Goal: Task Accomplishment & Management: Use online tool/utility

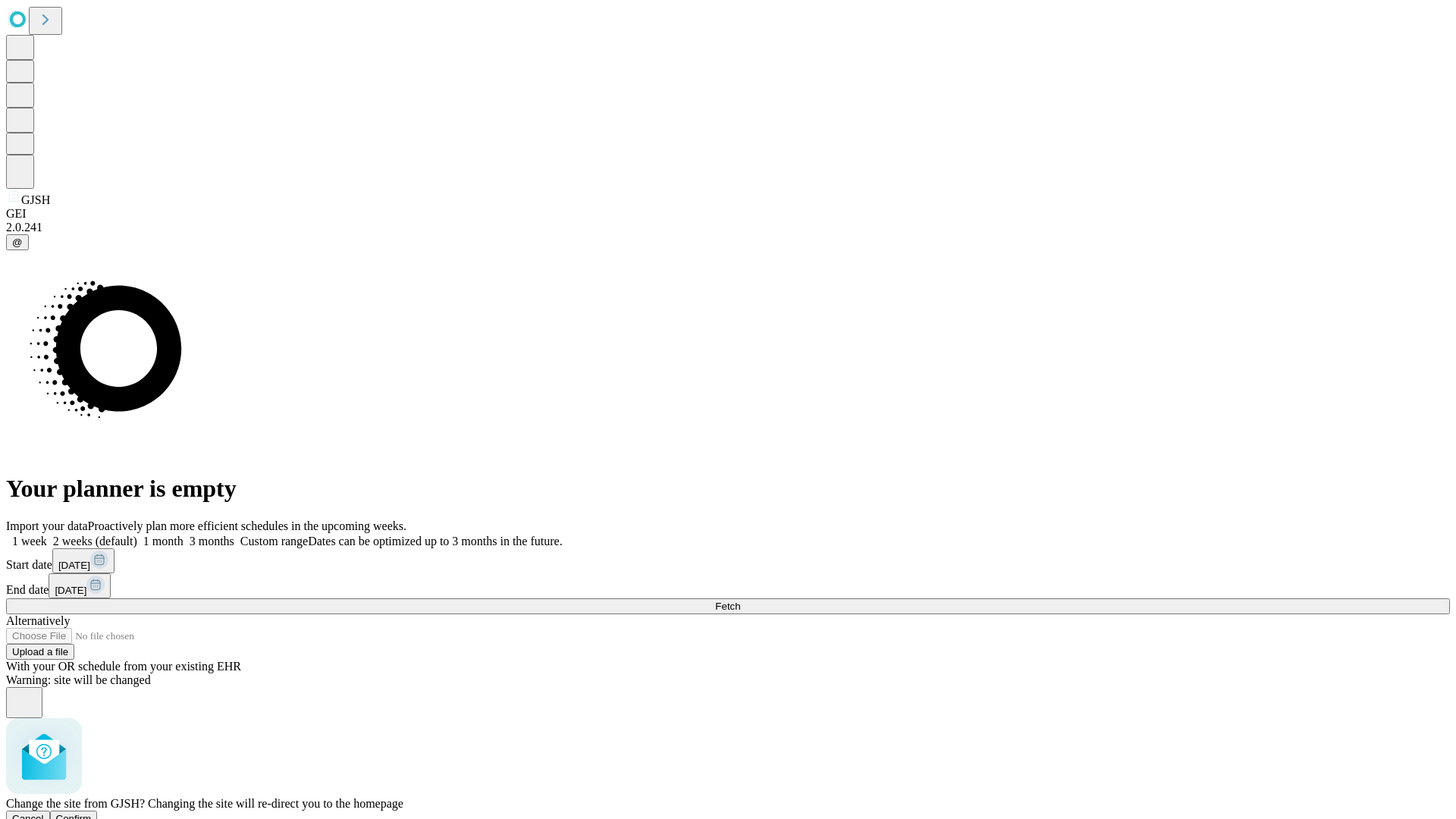
click at [92, 813] on span "Confirm" at bounding box center [74, 818] width 36 height 11
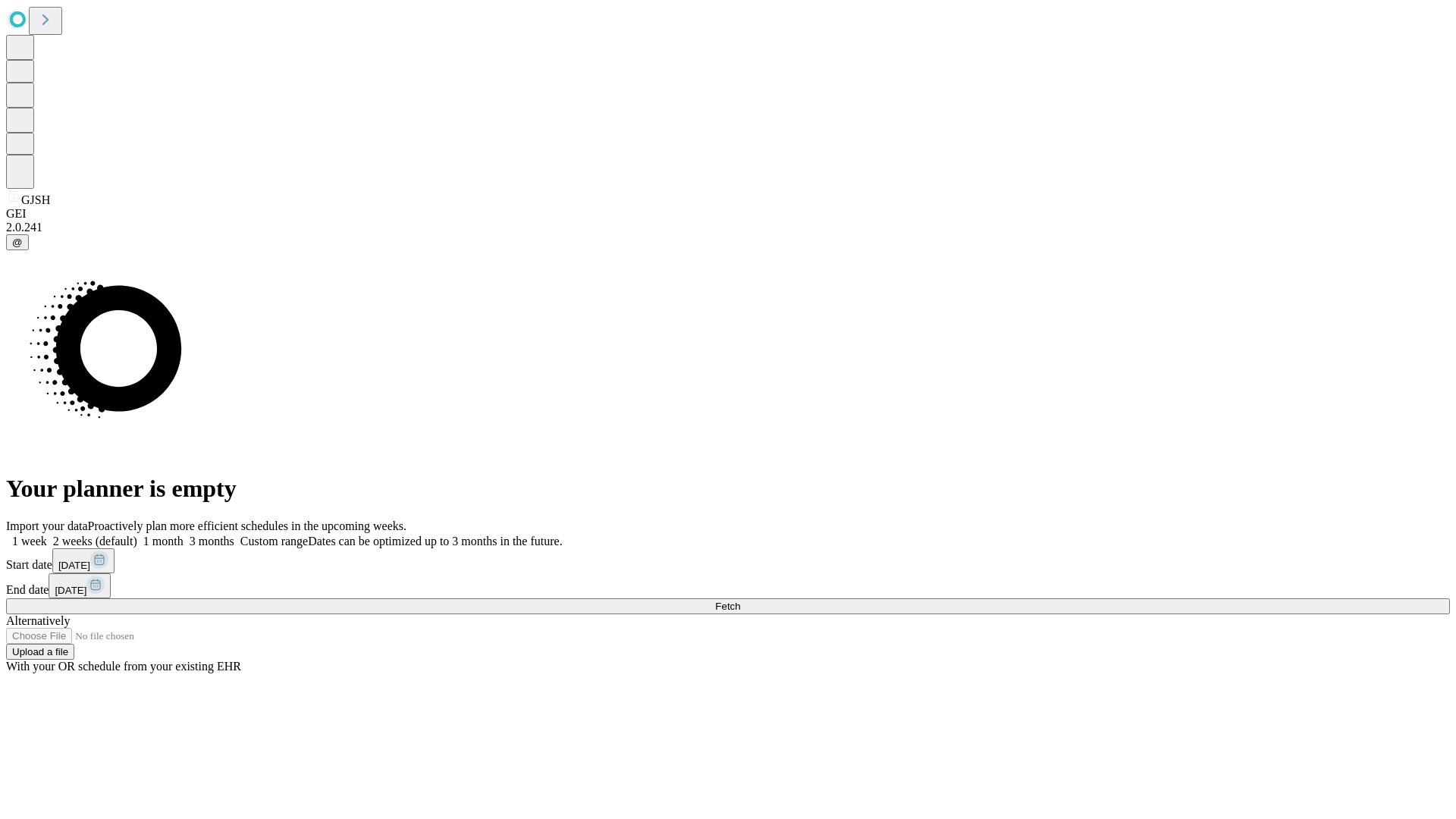
click at [47, 534] on label "1 week" at bounding box center [27, 541] width 41 height 13
click at [740, 601] on span "Fetch" at bounding box center [728, 606] width 25 height 11
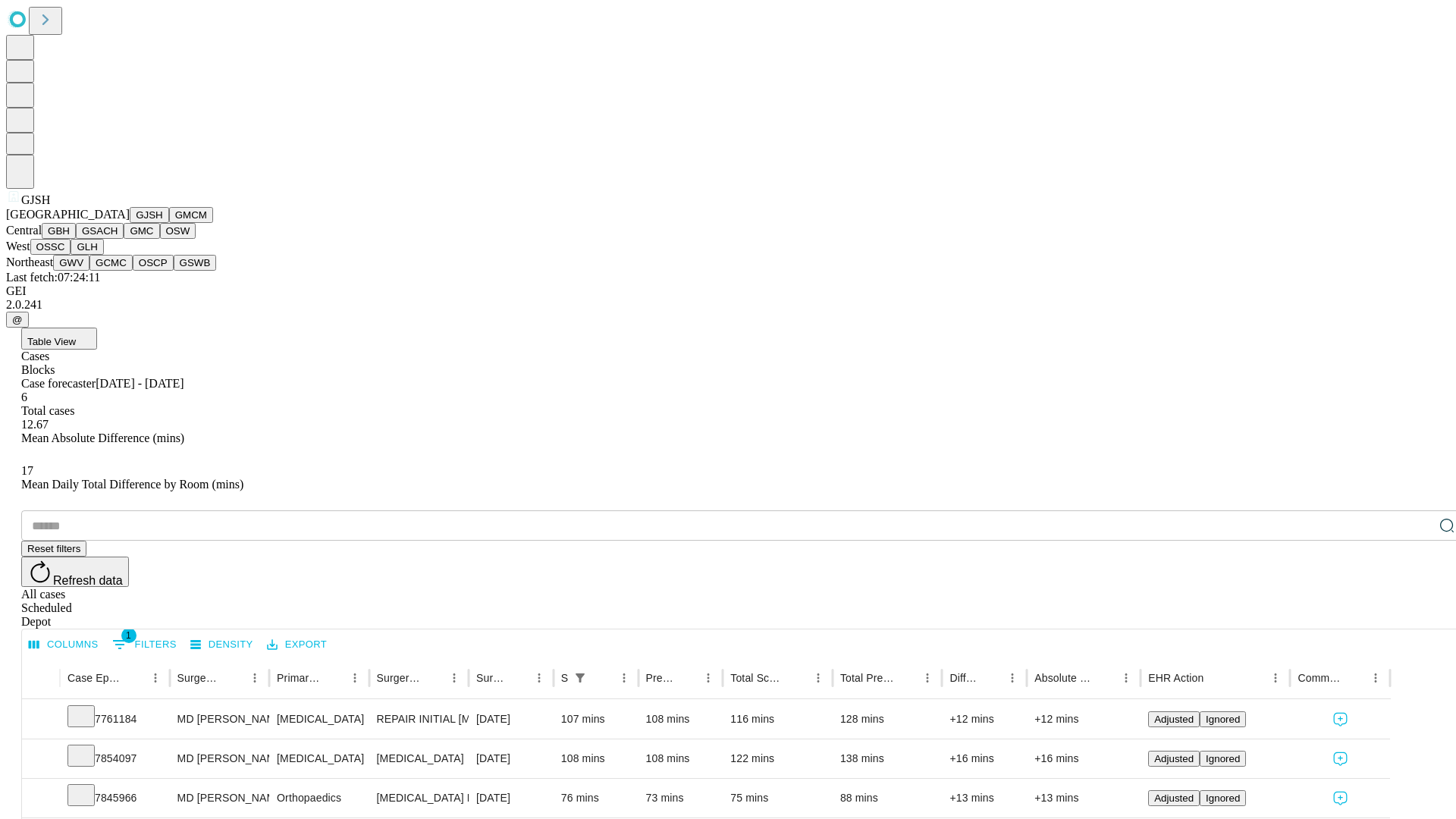
click at [169, 223] on button "GMCM" at bounding box center [191, 215] width 44 height 16
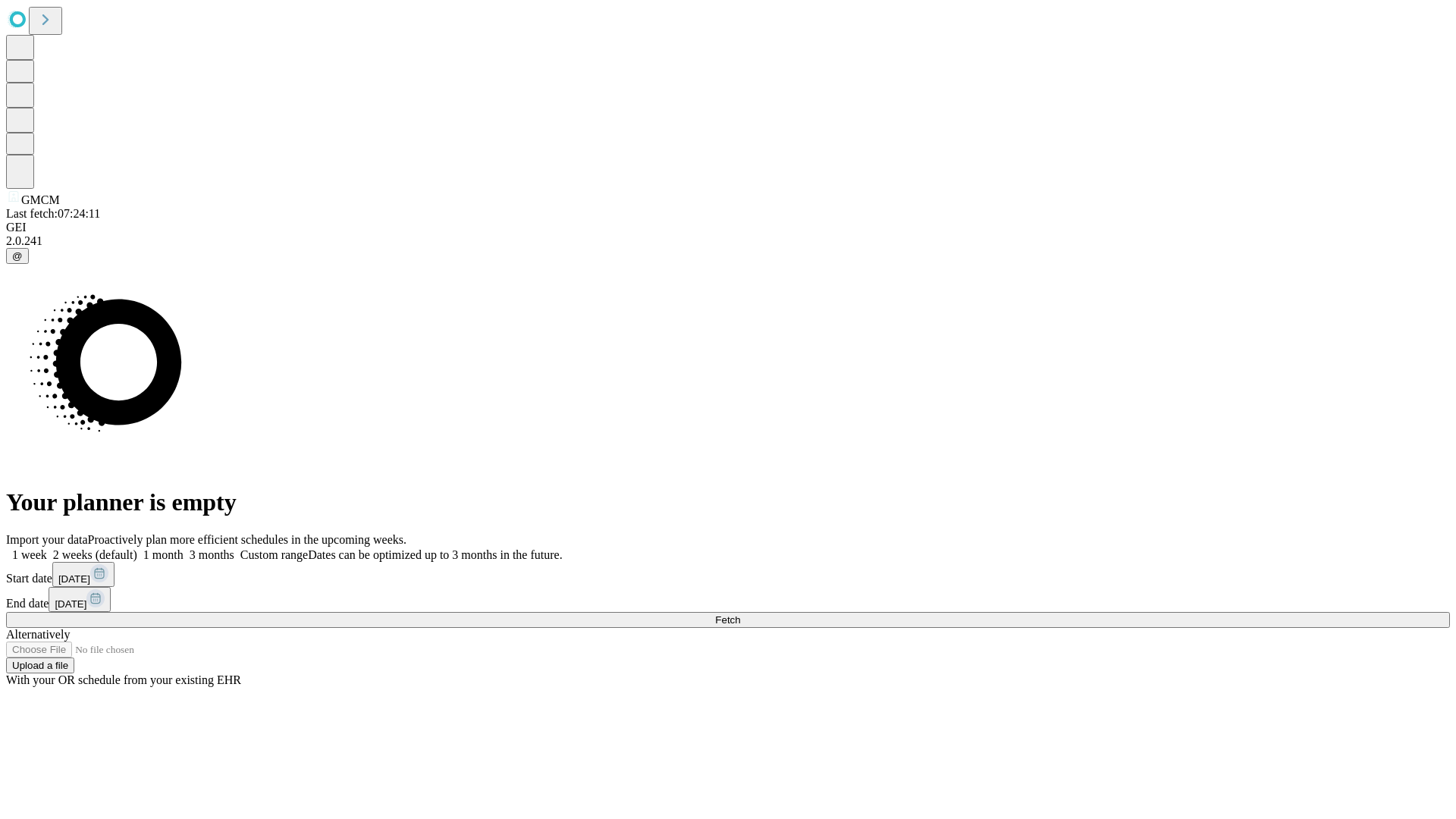
click at [740, 614] on span "Fetch" at bounding box center [728, 620] width 25 height 11
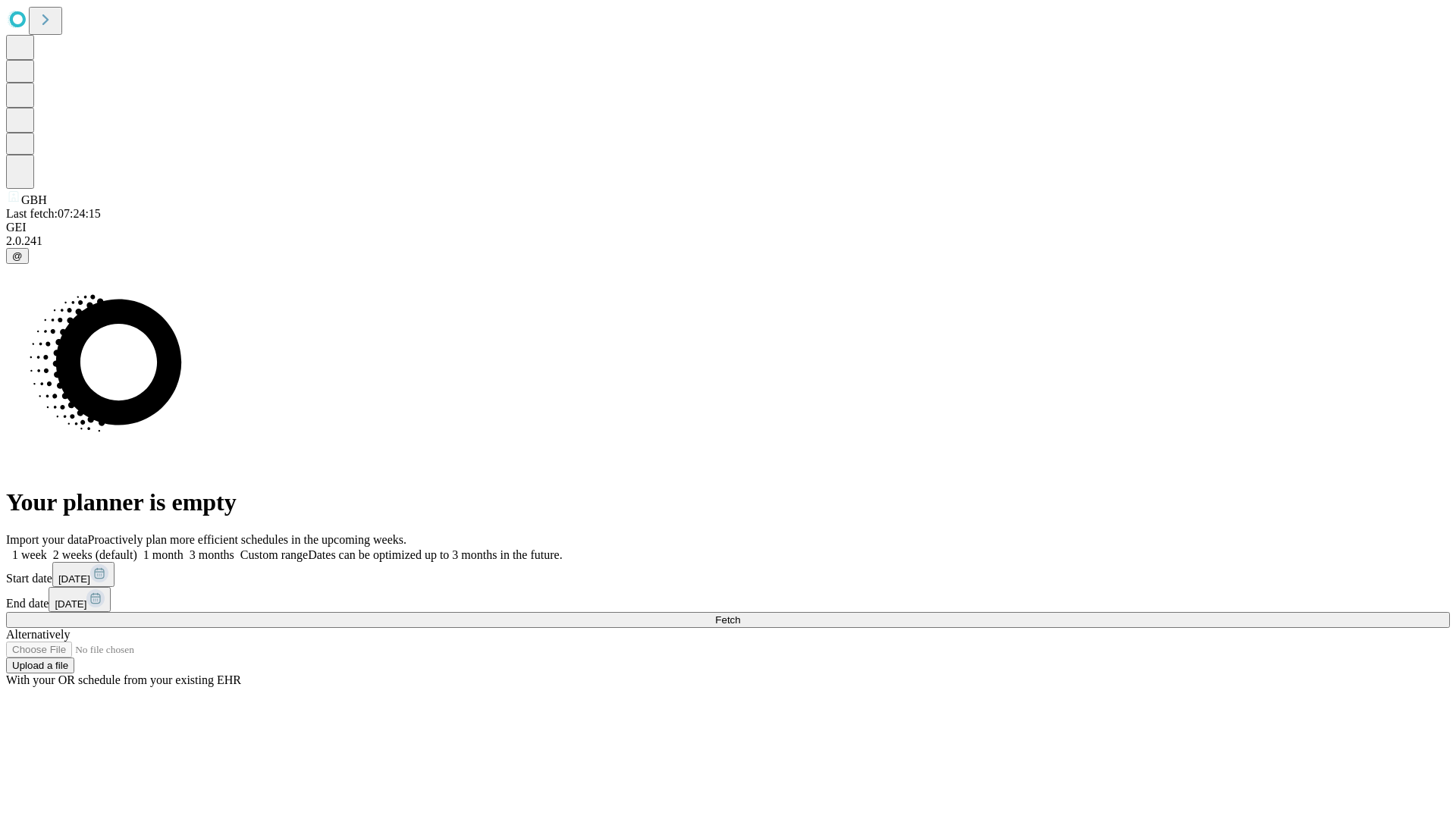
click at [47, 549] on label "1 week" at bounding box center [27, 555] width 41 height 13
click at [740, 614] on span "Fetch" at bounding box center [728, 620] width 25 height 11
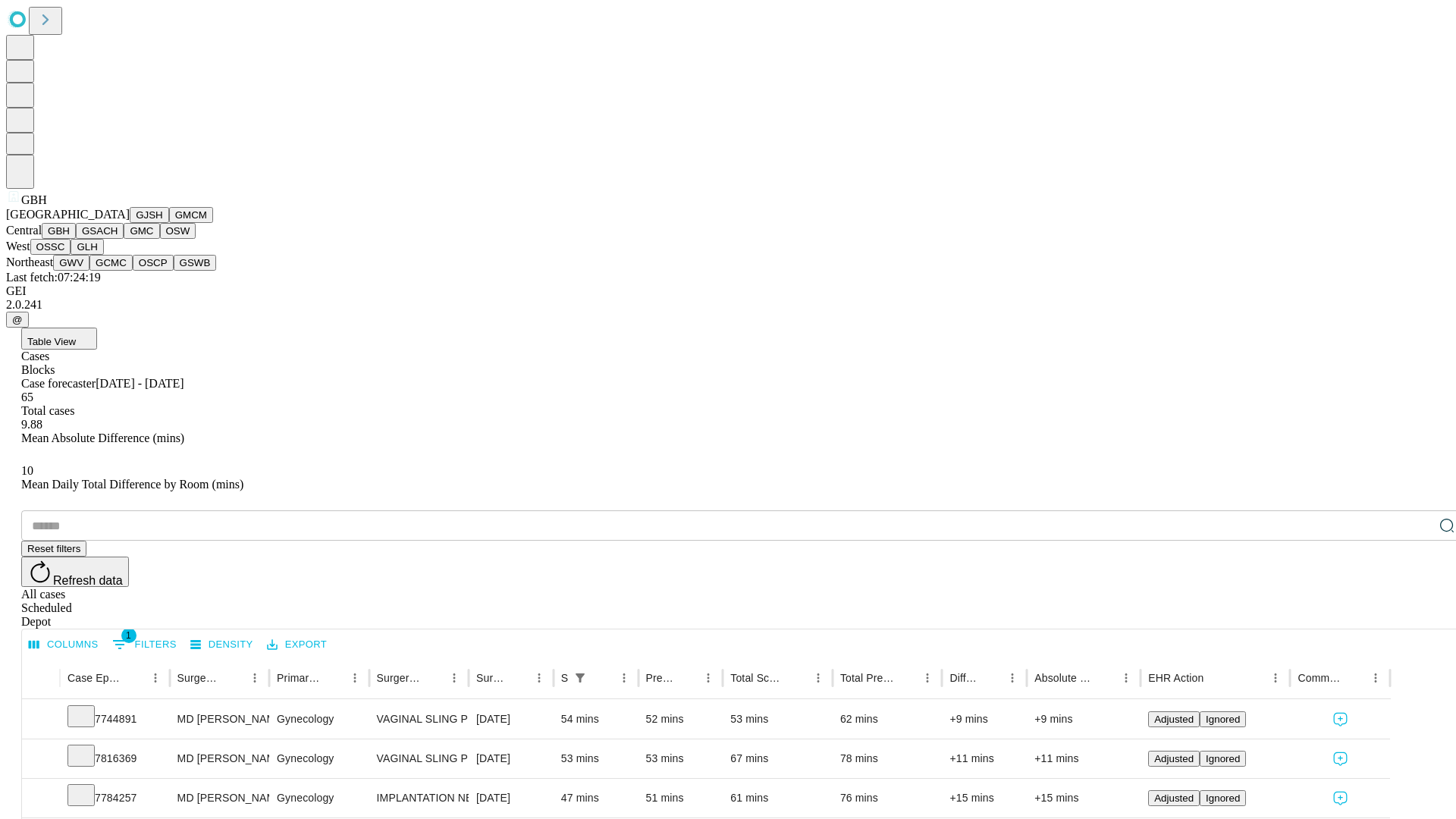
click at [118, 239] on button "GSACH" at bounding box center [100, 231] width 47 height 16
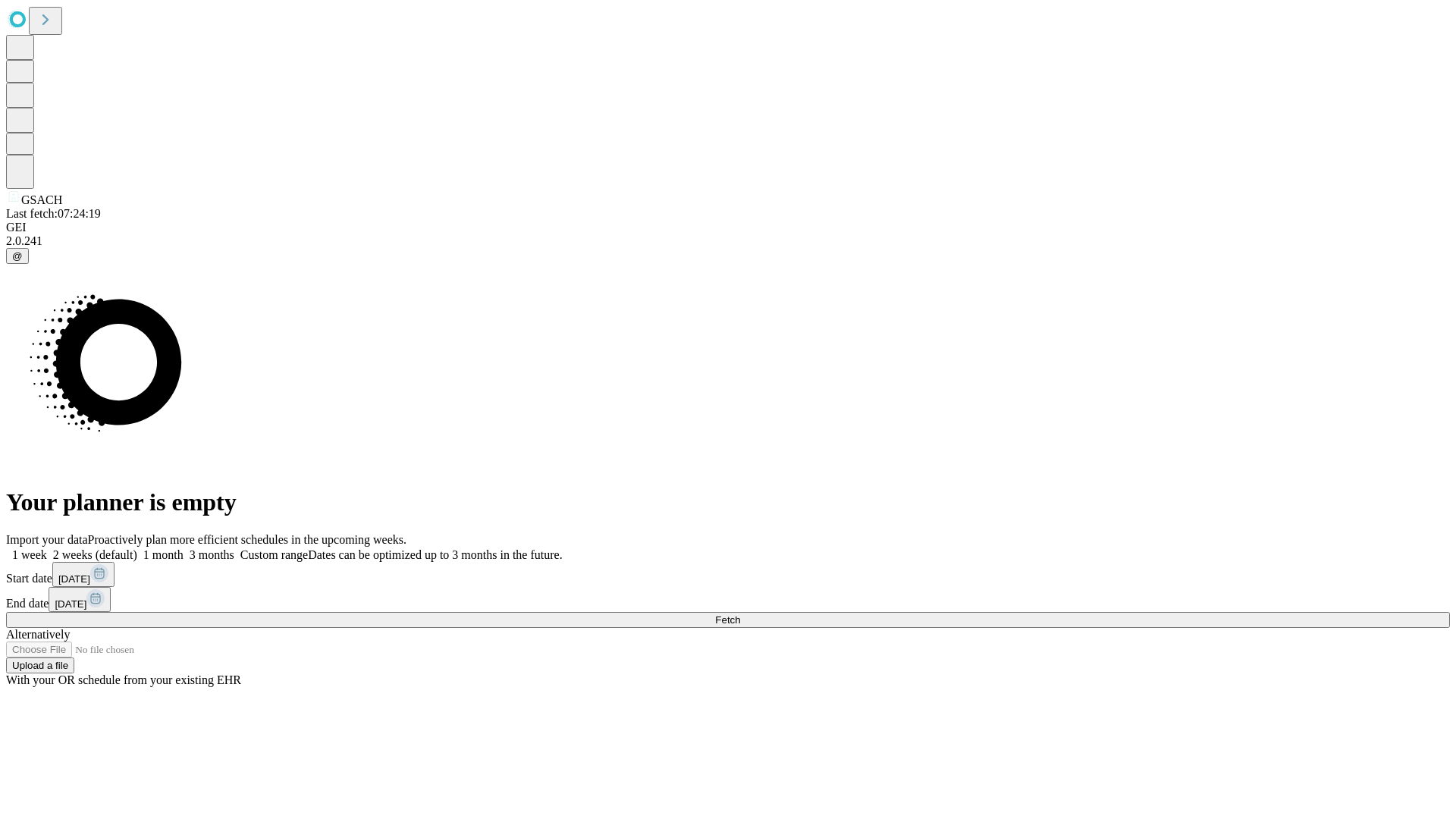
click at [47, 549] on label "1 week" at bounding box center [27, 555] width 41 height 13
click at [740, 614] on span "Fetch" at bounding box center [728, 620] width 25 height 11
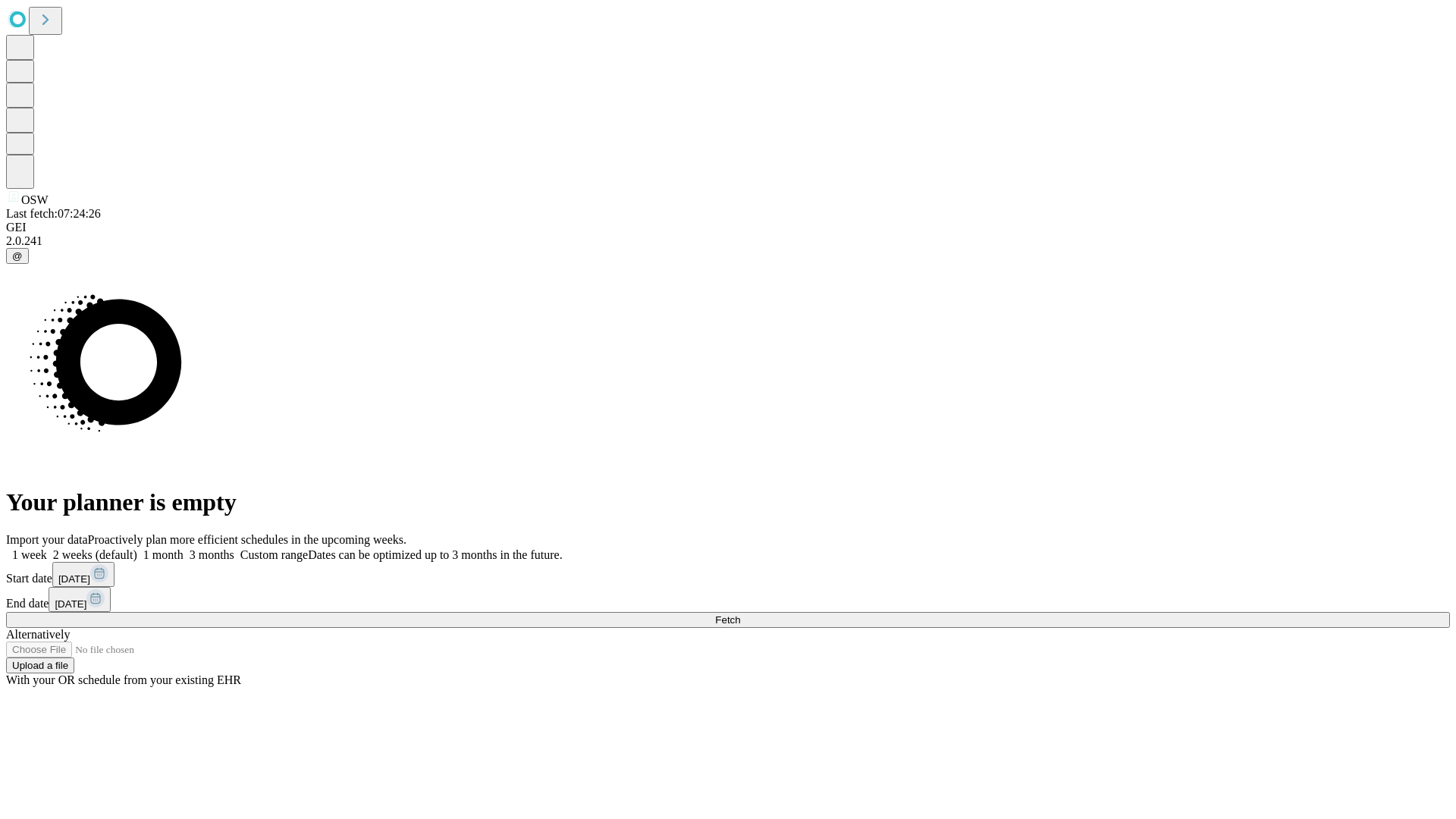
click at [740, 614] on span "Fetch" at bounding box center [728, 620] width 25 height 11
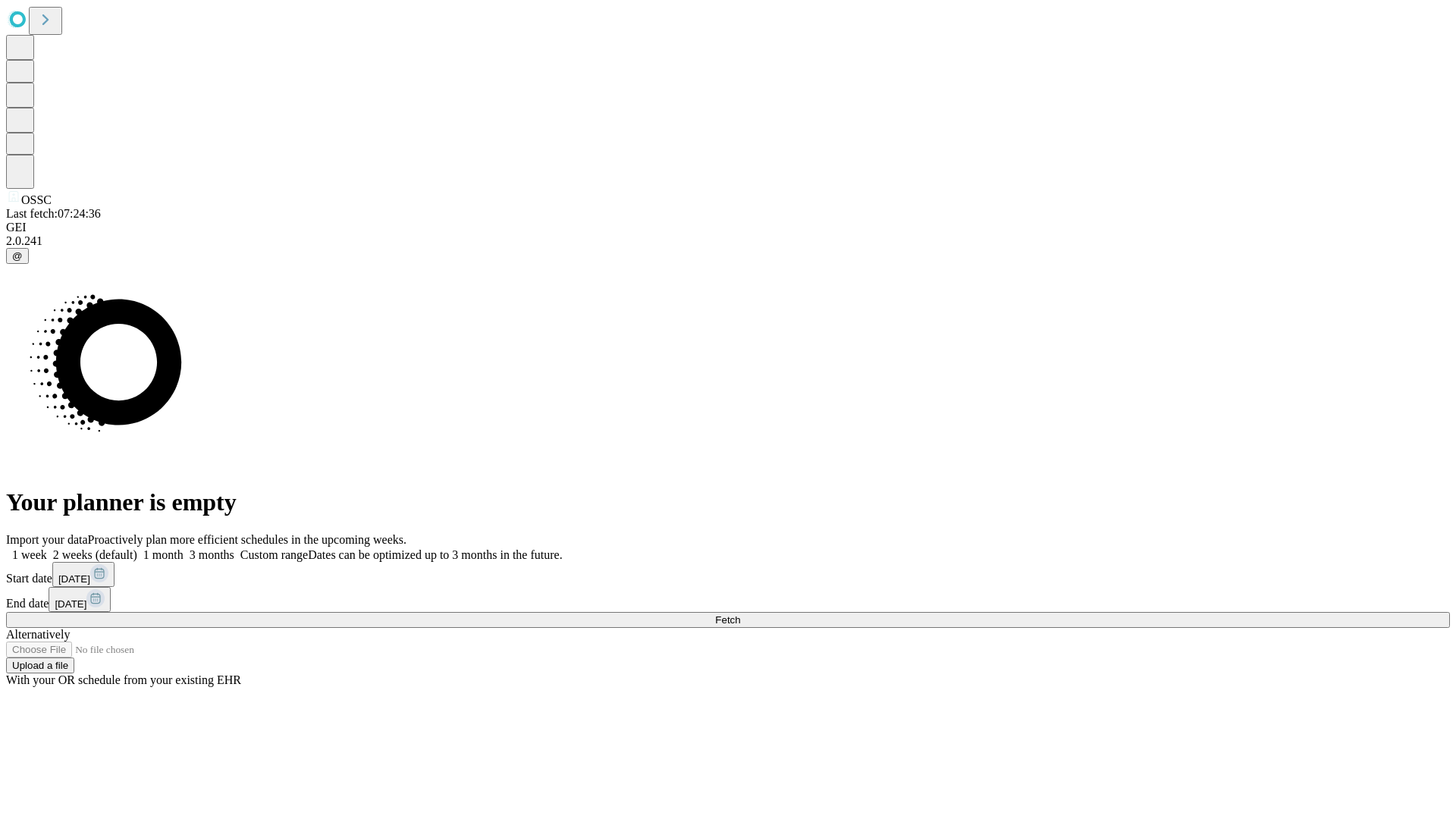
click at [740, 614] on span "Fetch" at bounding box center [728, 620] width 25 height 11
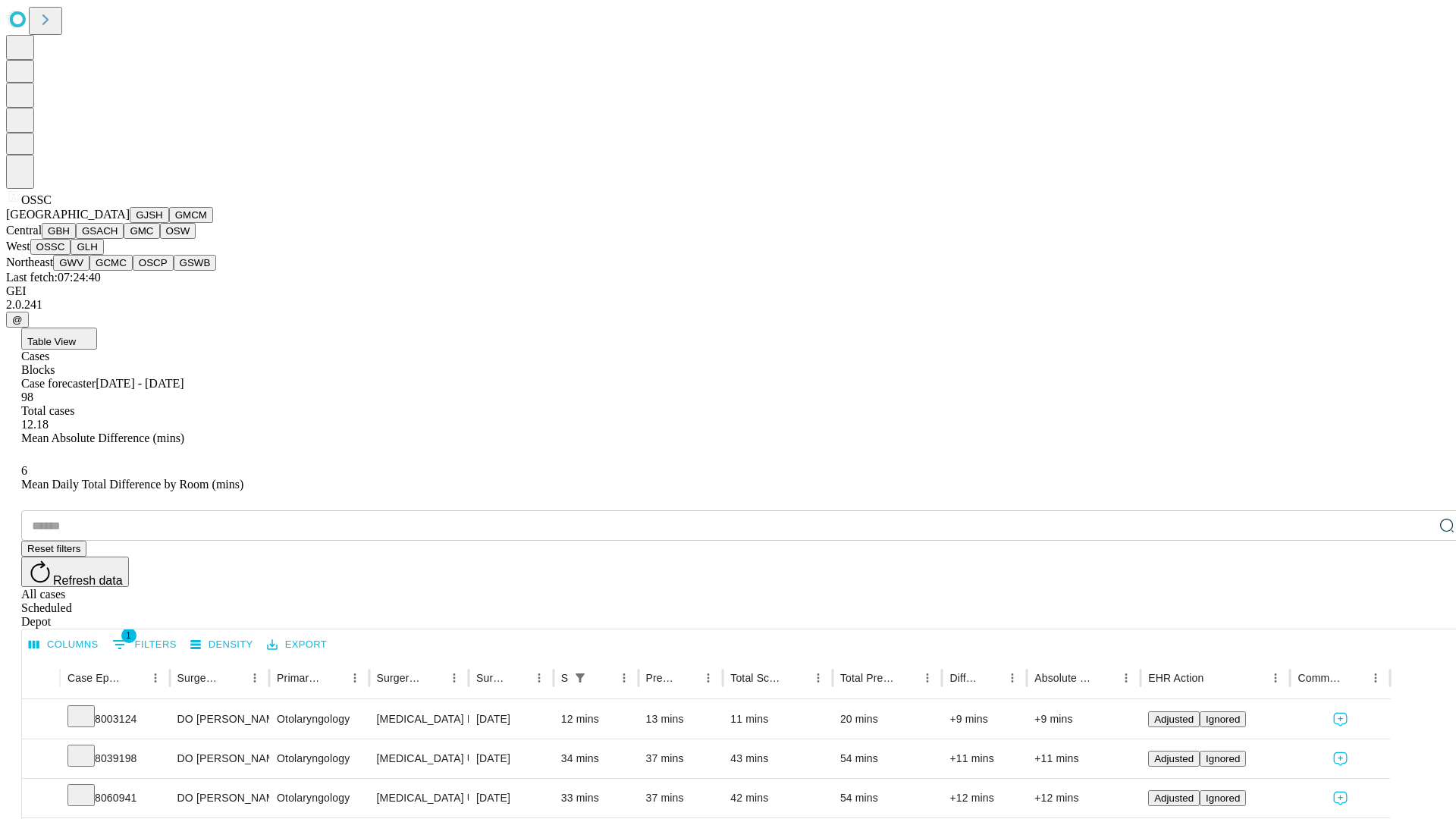
click at [103, 255] on button "GLH" at bounding box center [86, 247] width 32 height 16
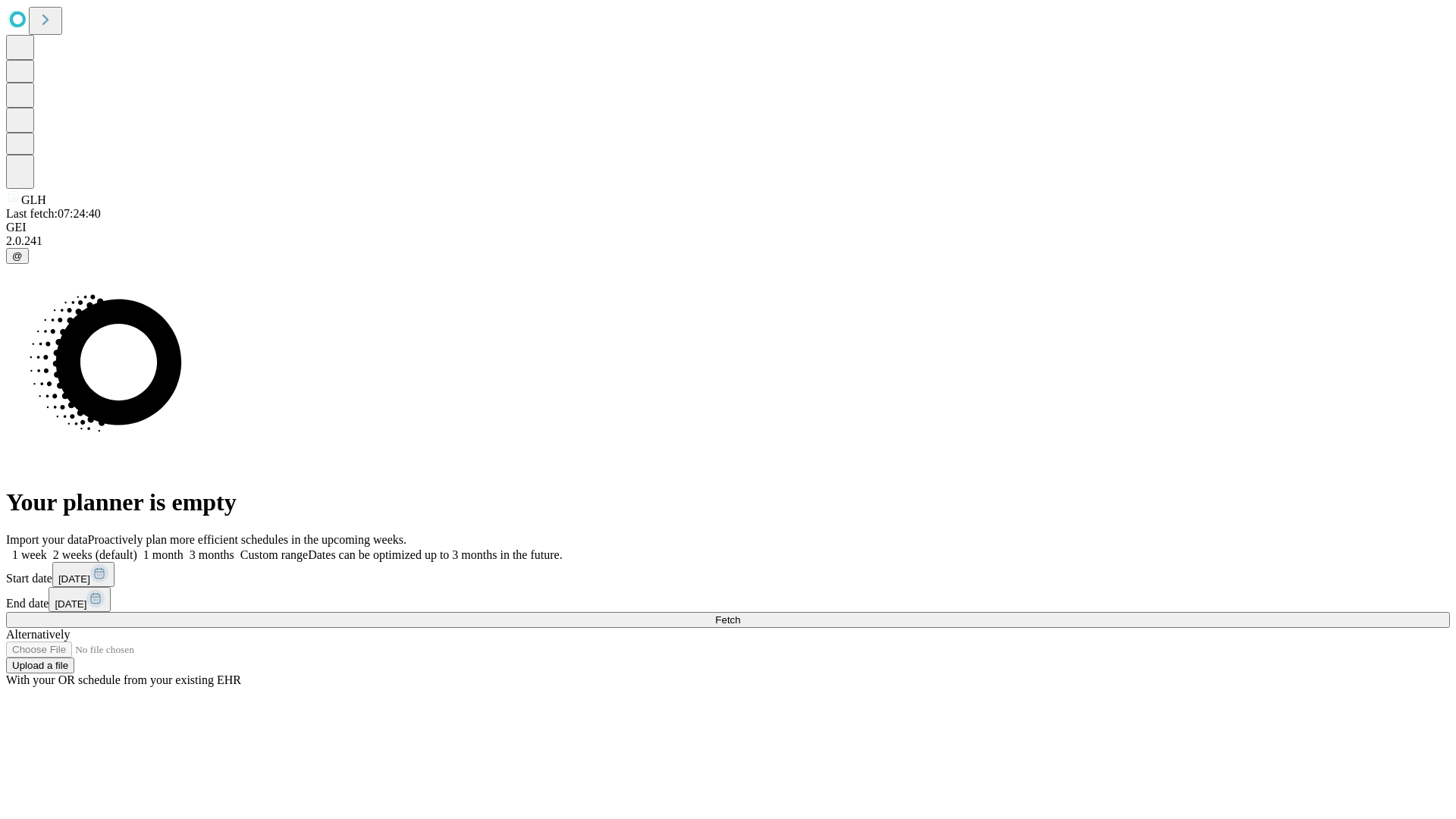
click at [47, 549] on label "1 week" at bounding box center [27, 555] width 41 height 13
click at [740, 614] on span "Fetch" at bounding box center [728, 620] width 25 height 11
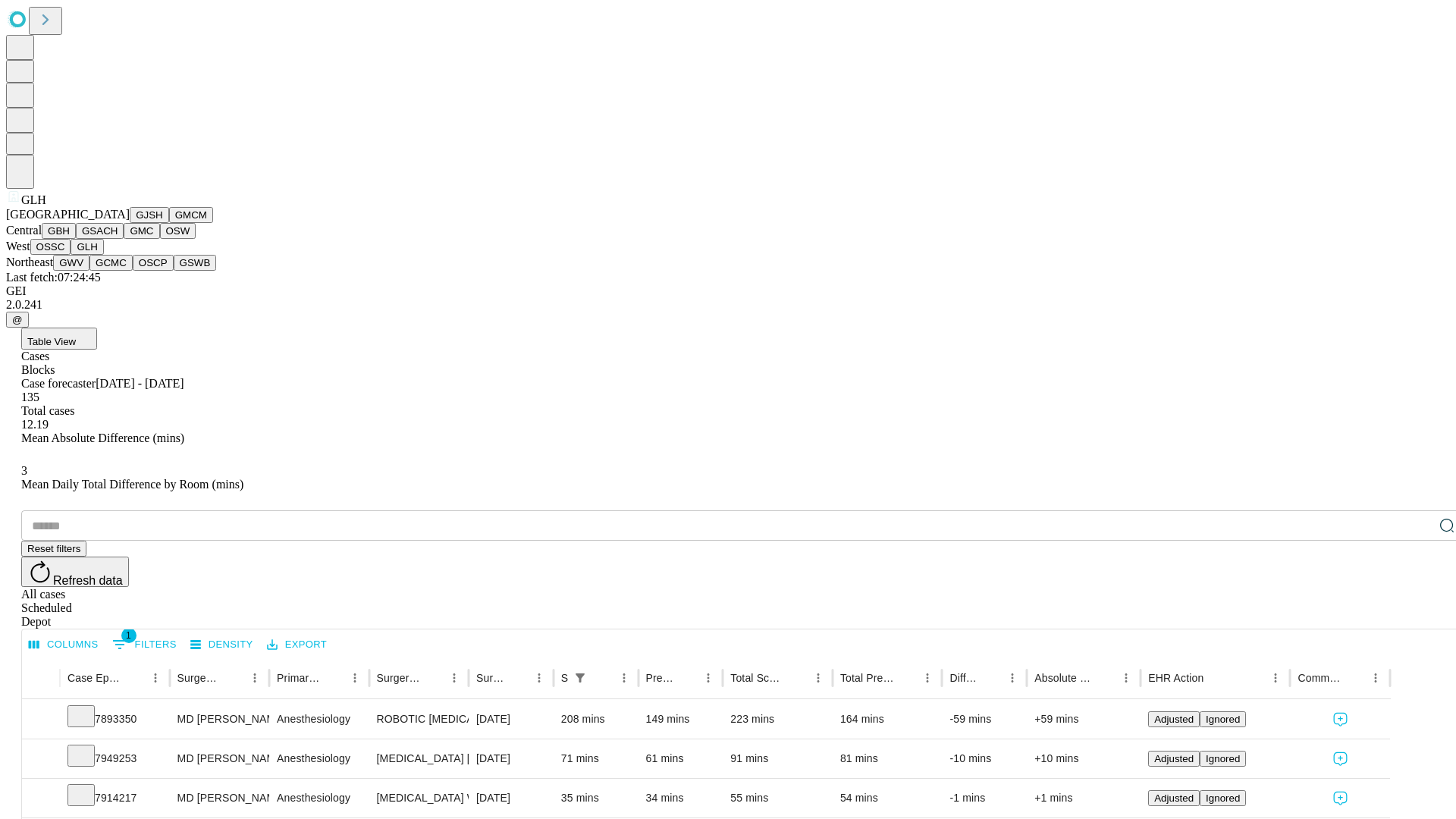
click at [89, 271] on button "GWV" at bounding box center [71, 262] width 36 height 16
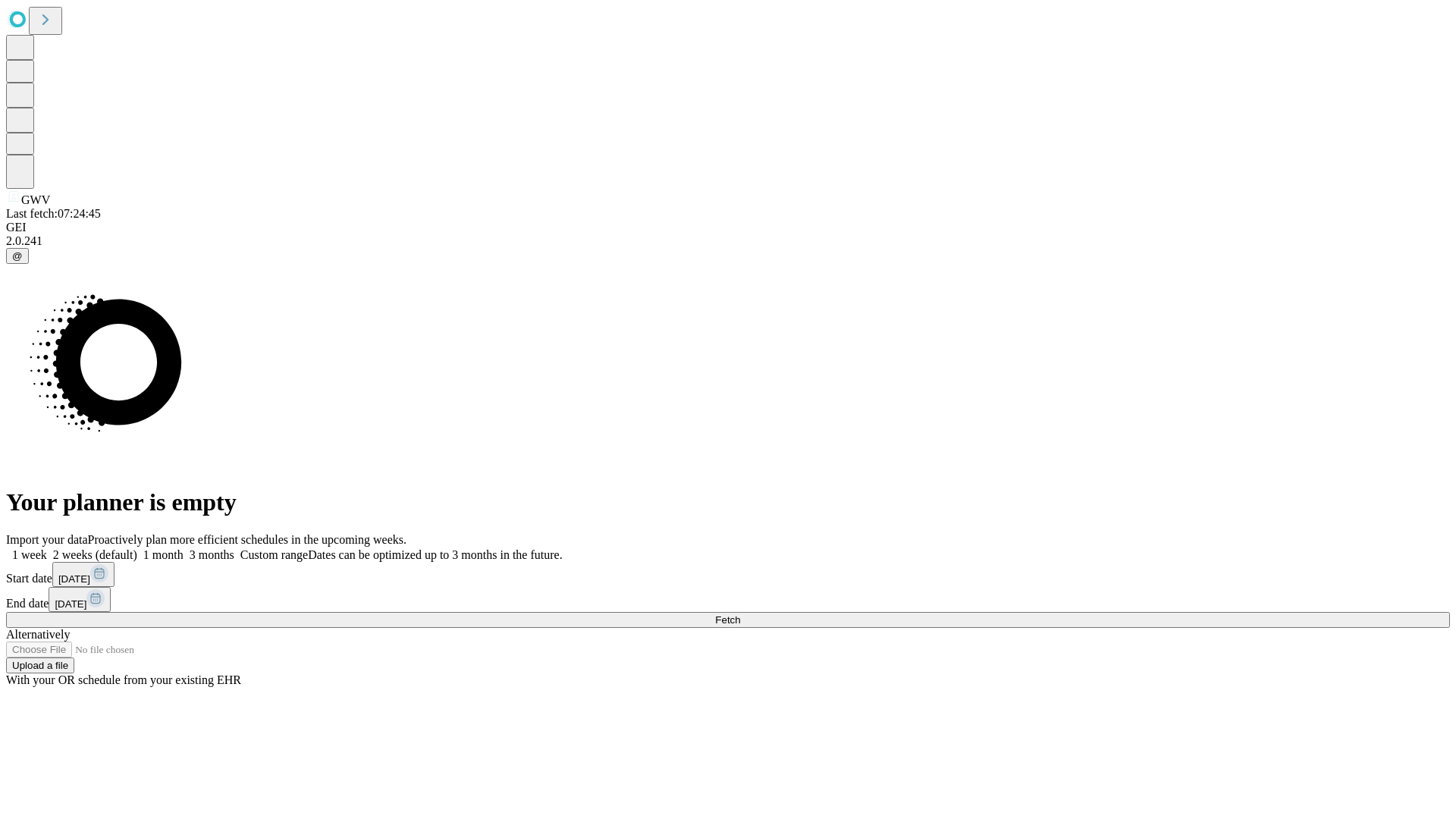
click at [47, 549] on label "1 week" at bounding box center [27, 555] width 41 height 13
click at [740, 614] on span "Fetch" at bounding box center [728, 620] width 25 height 11
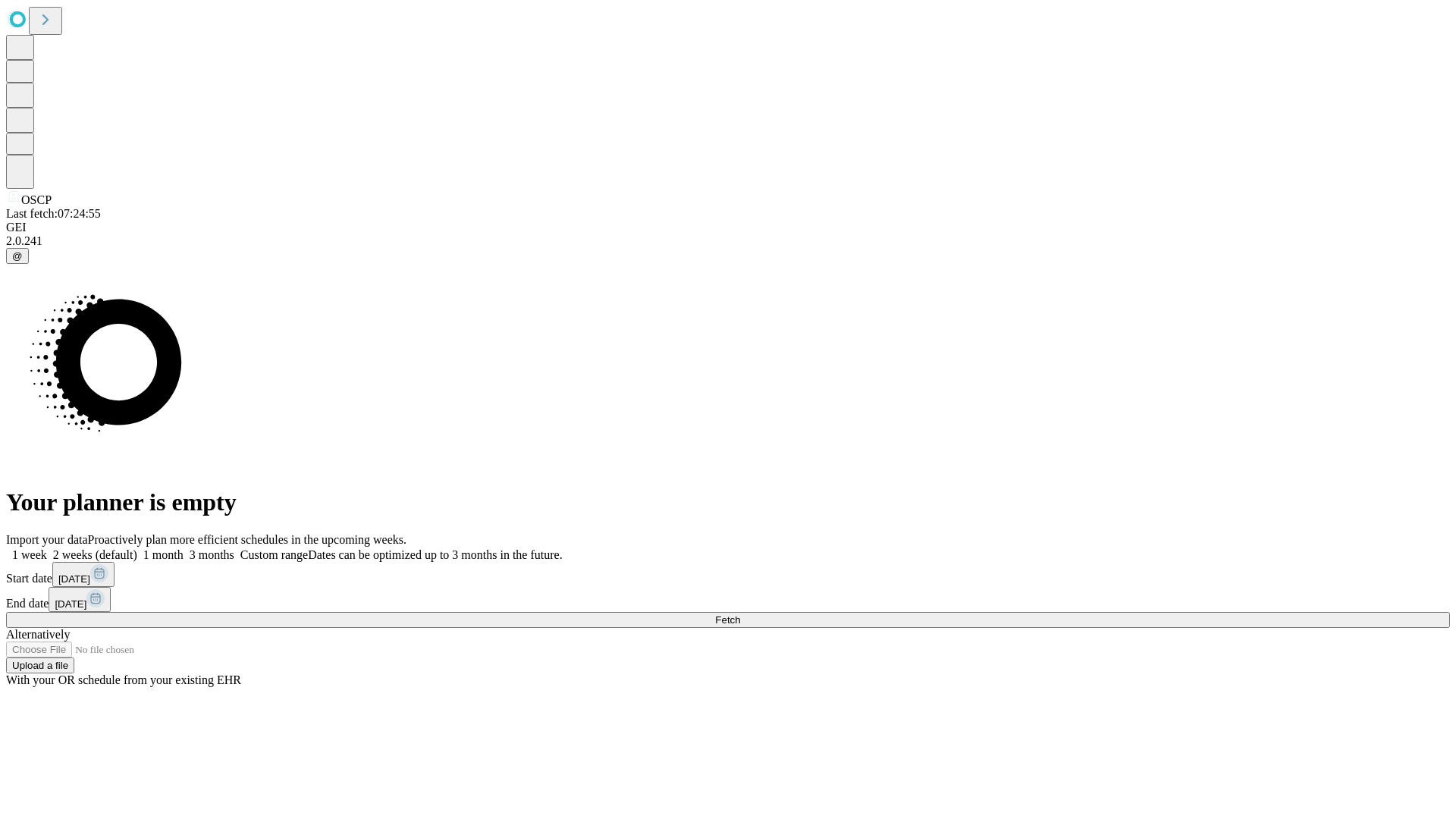
click at [740, 614] on span "Fetch" at bounding box center [728, 620] width 25 height 11
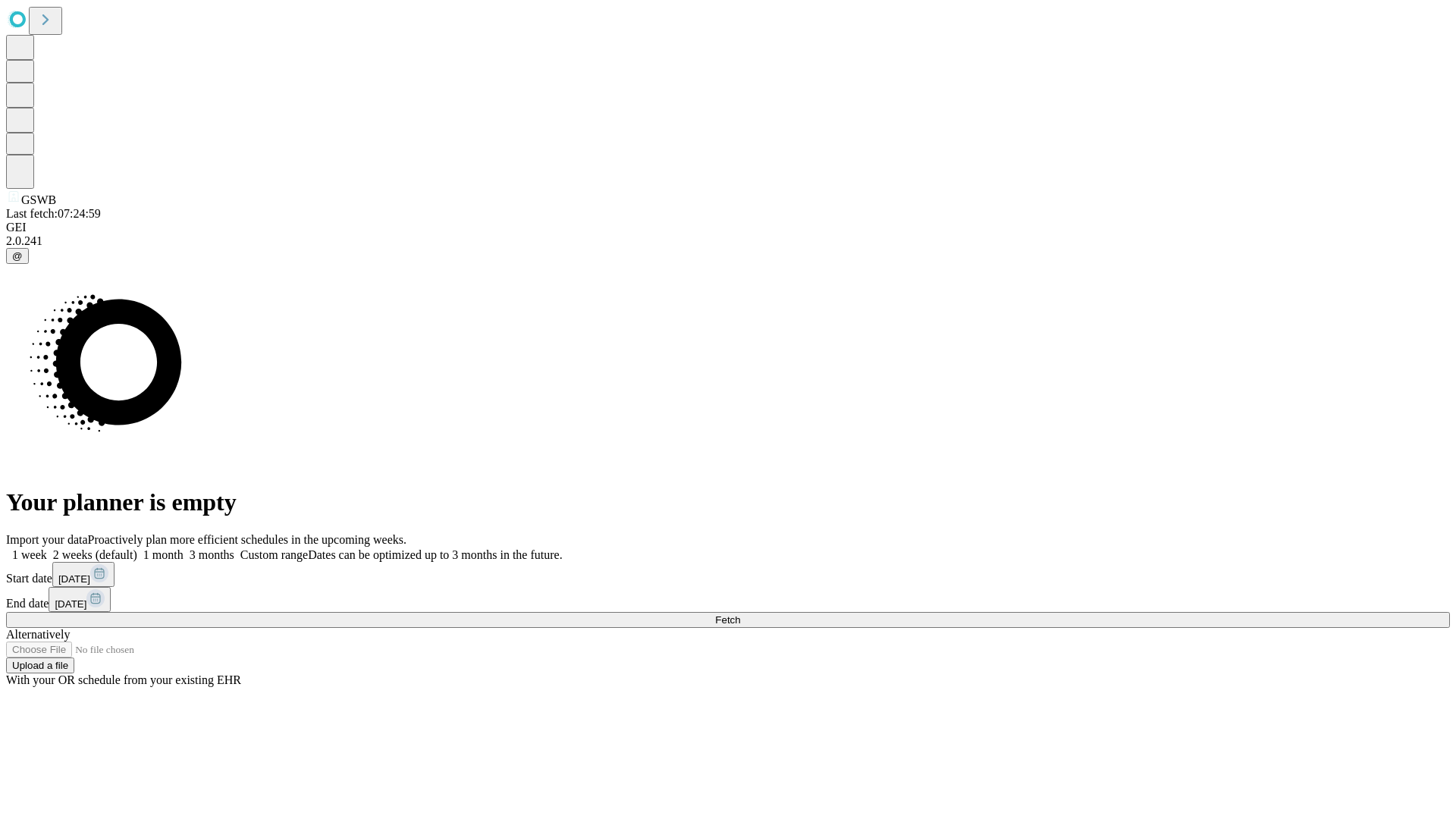
click at [47, 549] on label "1 week" at bounding box center [27, 555] width 41 height 13
click at [740, 614] on span "Fetch" at bounding box center [728, 620] width 25 height 11
